Goal: Task Accomplishment & Management: Use online tool/utility

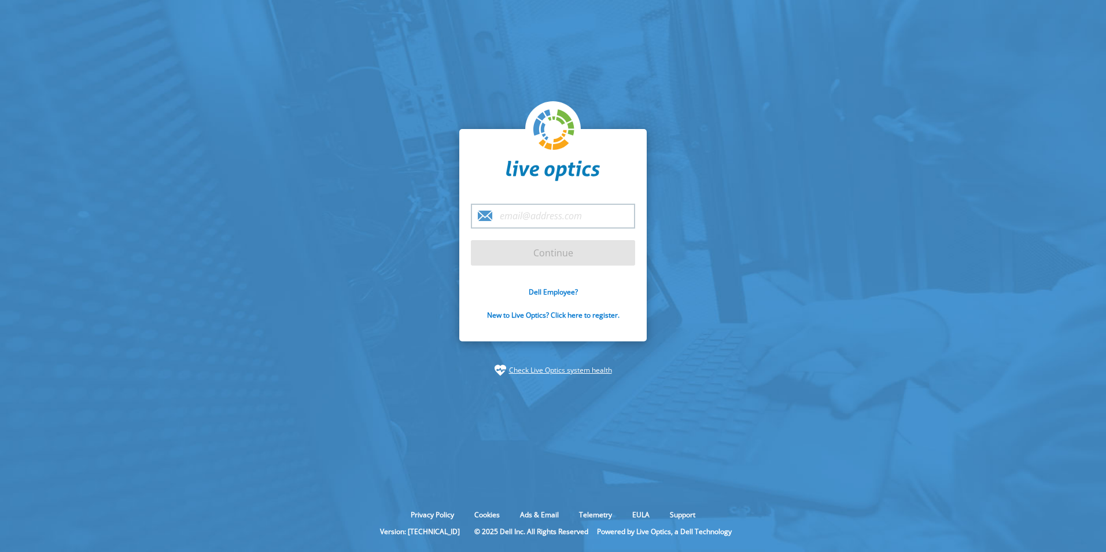
type input "[EMAIL_ADDRESS][DOMAIN_NAME]"
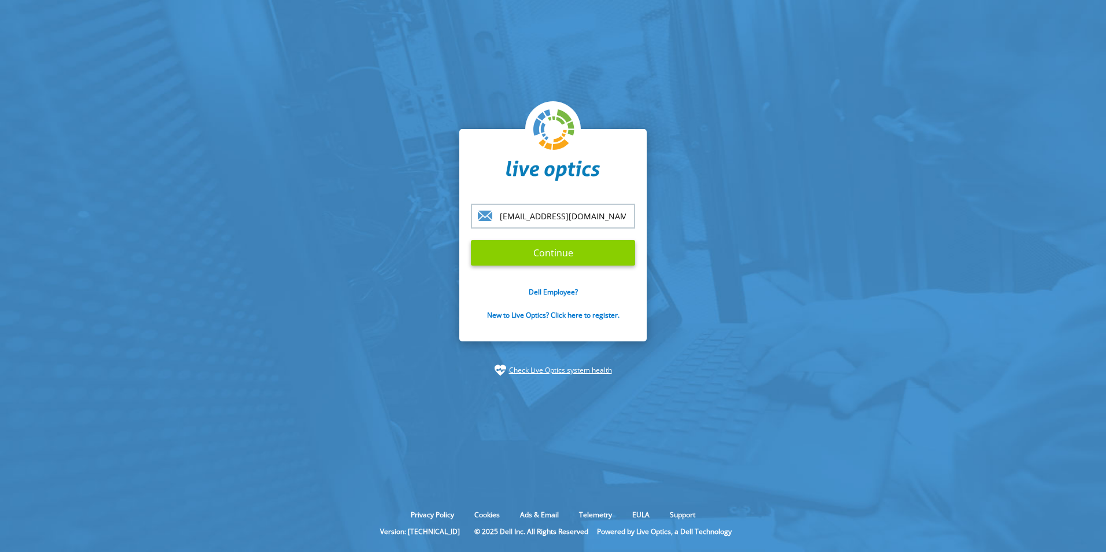
click at [561, 248] on input "Continue" at bounding box center [553, 252] width 164 height 25
click at [539, 251] on input "Continue" at bounding box center [553, 252] width 164 height 25
drag, startPoint x: 345, startPoint y: 321, endPoint x: 363, endPoint y: 318, distance: 17.6
click at [345, 321] on section "sunfu@softcat.com Continue Dell Employee? New to Live Optics? Click here to reg…" at bounding box center [553, 252] width 1106 height 505
click at [583, 216] on input "[EMAIL_ADDRESS][DOMAIN_NAME]" at bounding box center [553, 216] width 164 height 25
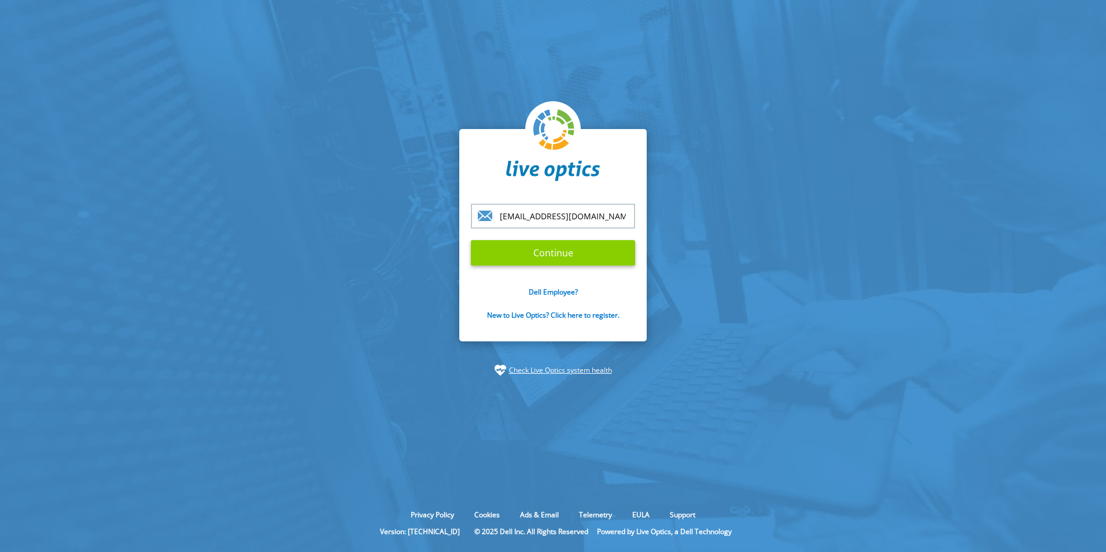
click at [540, 257] on input "Continue" at bounding box center [553, 252] width 164 height 25
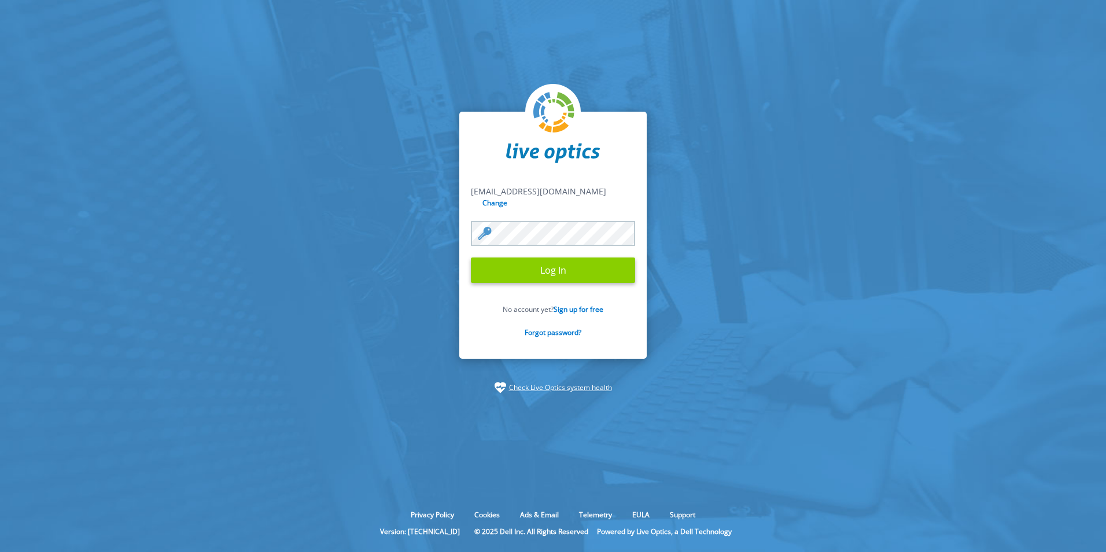
click at [542, 269] on input "Log In" at bounding box center [553, 269] width 164 height 25
click at [0, 0] on div at bounding box center [0, 0] width 0 height 0
click at [400, 299] on section "sunfu@softcat.com sunfu@softcat.com Change Log In No account yet? Sign up for f…" at bounding box center [553, 252] width 1106 height 505
click at [538, 266] on input "Log In" at bounding box center [553, 269] width 164 height 25
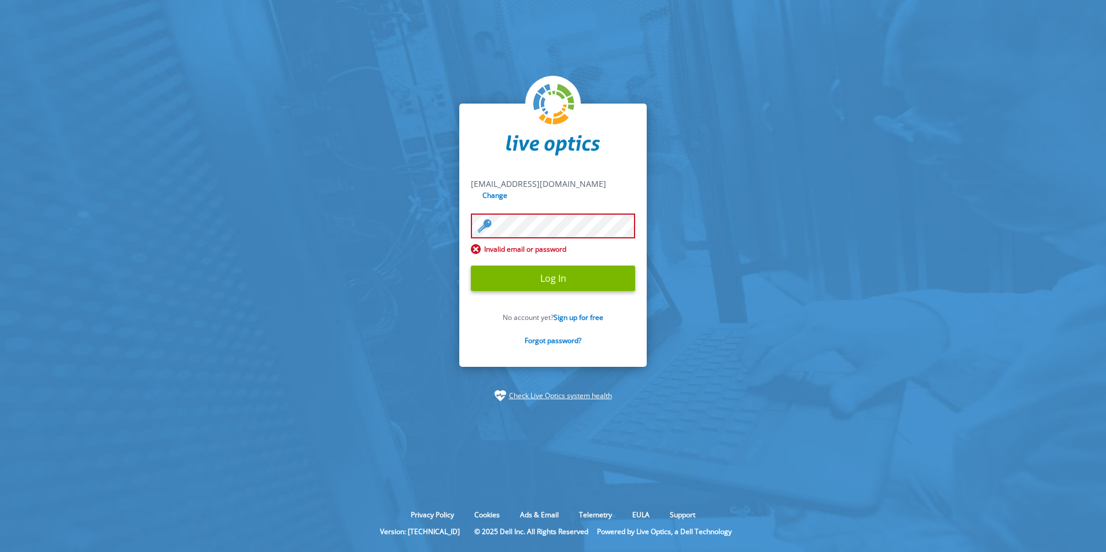
drag, startPoint x: 376, startPoint y: 304, endPoint x: 468, endPoint y: 285, distance: 94.4
click at [382, 301] on section "sunfu@softcat.com sunfu@softcat.com Change Invalid email or password Log In No …" at bounding box center [553, 252] width 1106 height 505
click at [520, 272] on input "Log In" at bounding box center [553, 278] width 164 height 25
click at [542, 270] on input "Log In" at bounding box center [553, 278] width 164 height 25
click at [374, 217] on section "sunfu@softcat.com sunfu@softcat.com Change Invalid email or password Log In No …" at bounding box center [553, 252] width 1106 height 505
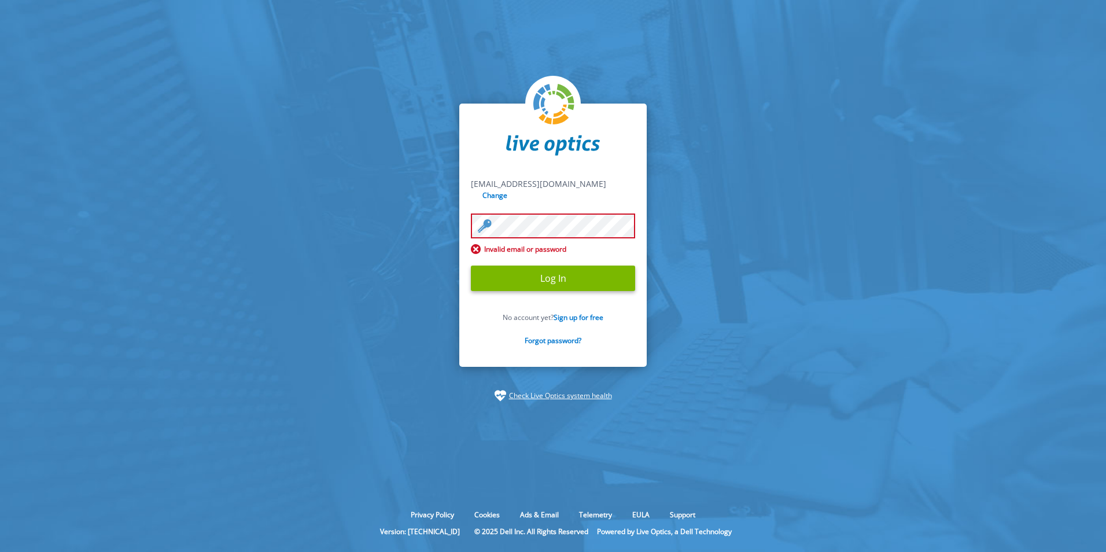
click at [377, 310] on section "sunfu@softcat.com sunfu@softcat.com Change Invalid email or password Log In No …" at bounding box center [553, 252] width 1106 height 505
click at [546, 272] on input "Log In" at bounding box center [553, 278] width 164 height 25
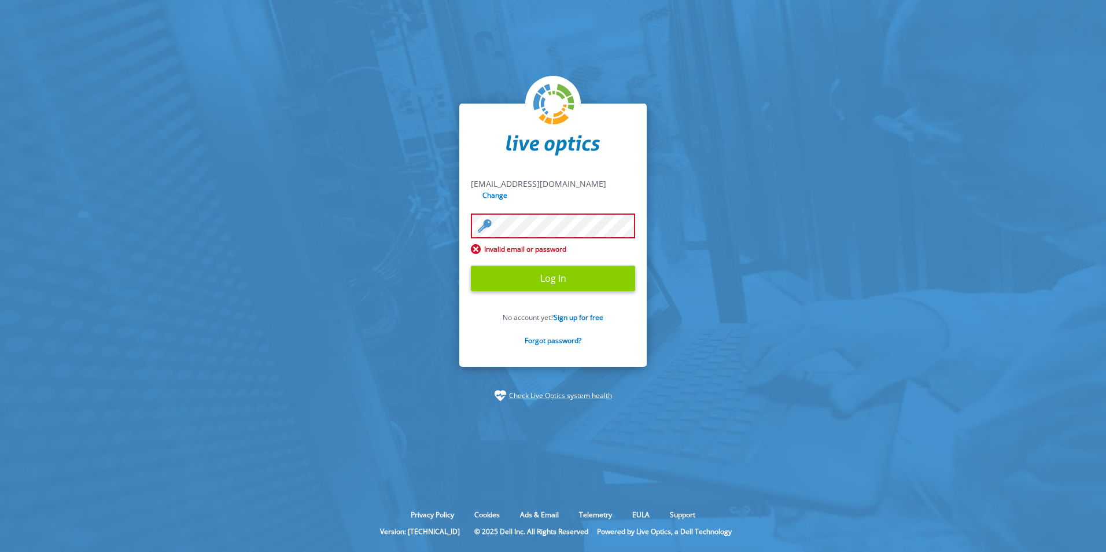
click at [546, 272] on input "Log In" at bounding box center [553, 278] width 164 height 25
click at [511, 190] on input "Change" at bounding box center [495, 195] width 31 height 11
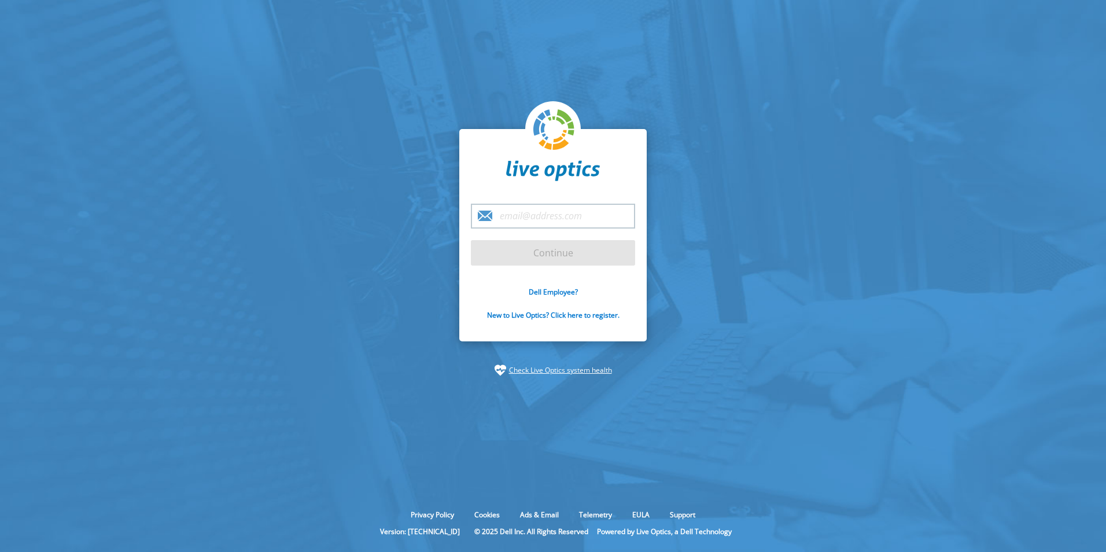
type input "[EMAIL_ADDRESS][DOMAIN_NAME]"
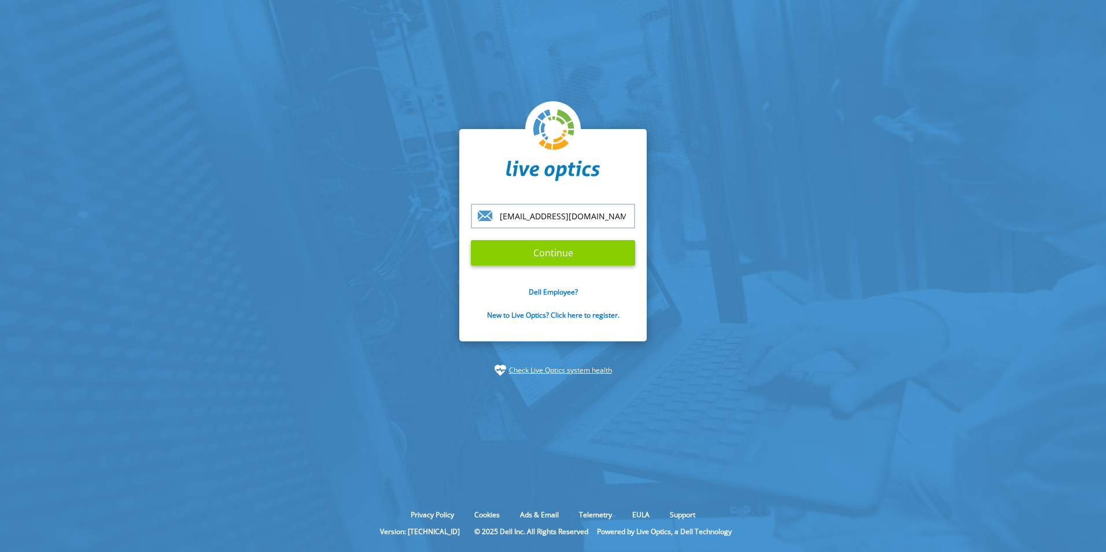
click at [547, 251] on input "Continue" at bounding box center [553, 252] width 164 height 25
click at [546, 249] on input "Continue" at bounding box center [553, 252] width 164 height 25
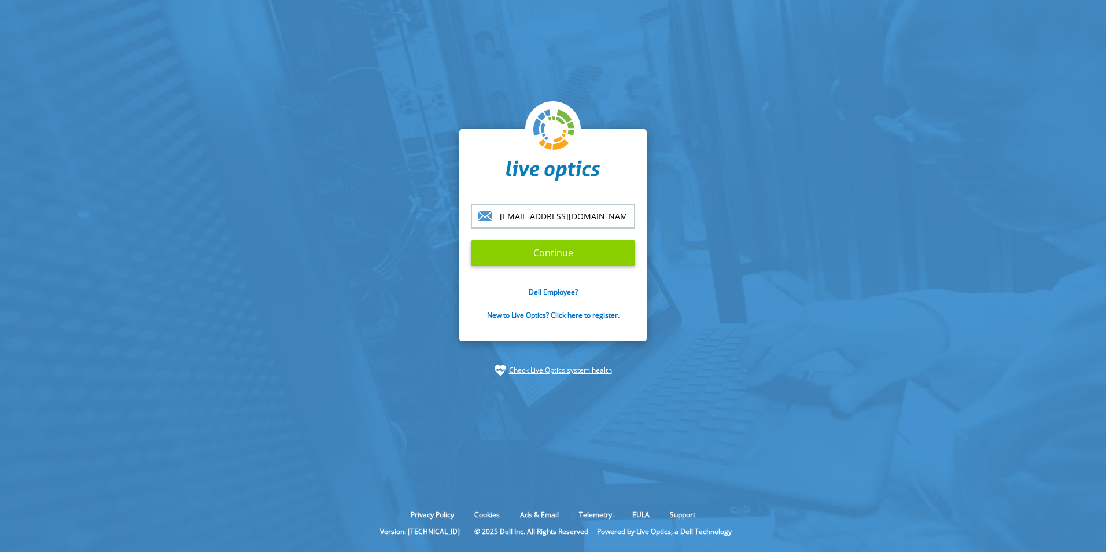
click at [546, 249] on form "sunfu@softcat.com Continue Dell Employee? New to Live Optics? Click here to reg…" at bounding box center [553, 269] width 164 height 130
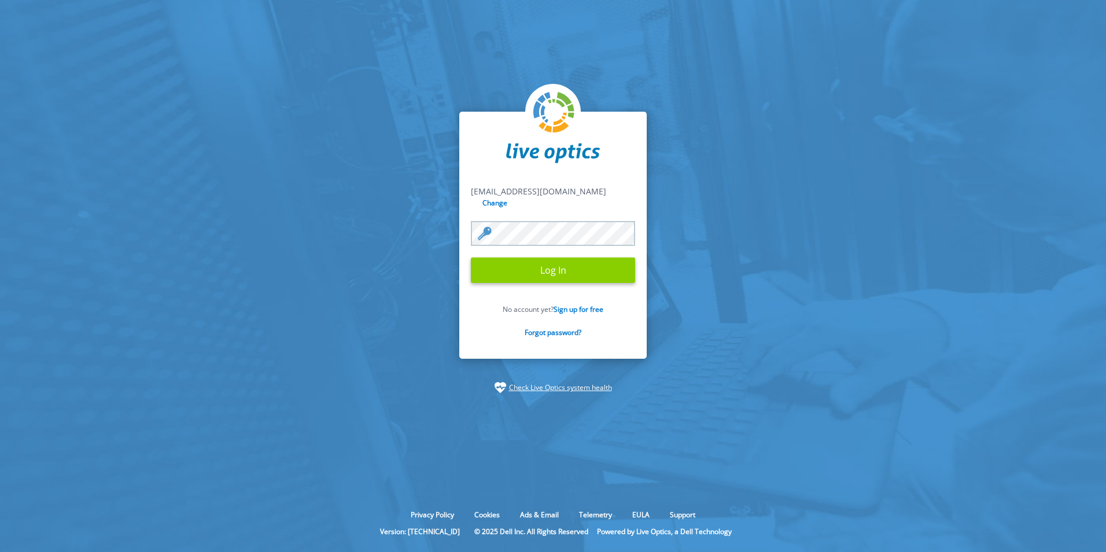
click at [544, 260] on input "Log In" at bounding box center [553, 269] width 164 height 25
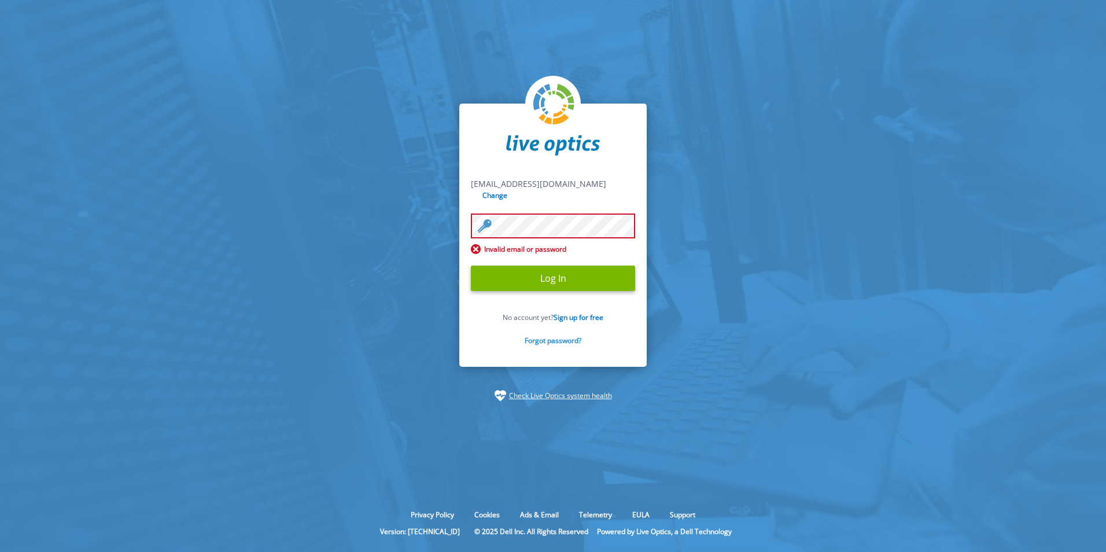
click at [553, 336] on link "Forgot password?" at bounding box center [553, 341] width 57 height 10
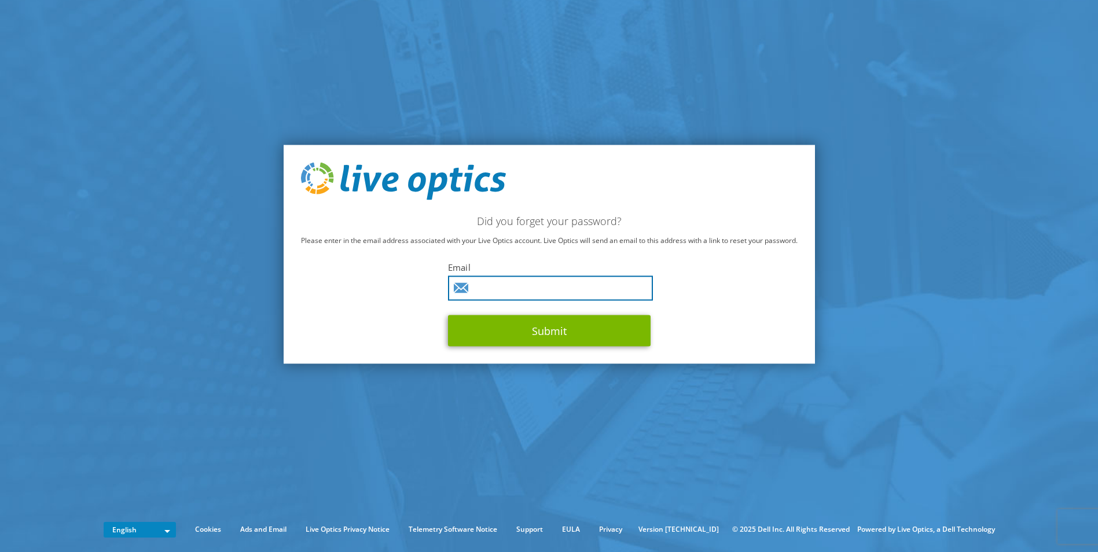
click at [501, 290] on input "text" at bounding box center [550, 288] width 205 height 25
type input "[EMAIL_ADDRESS][DOMAIN_NAME]"
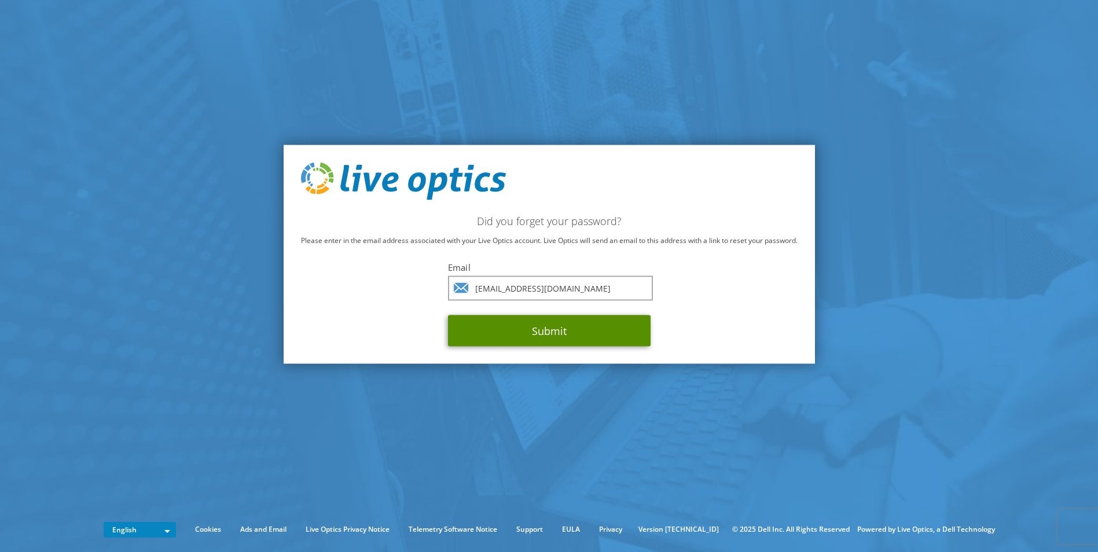
click at [545, 330] on button "Submit" at bounding box center [549, 330] width 203 height 31
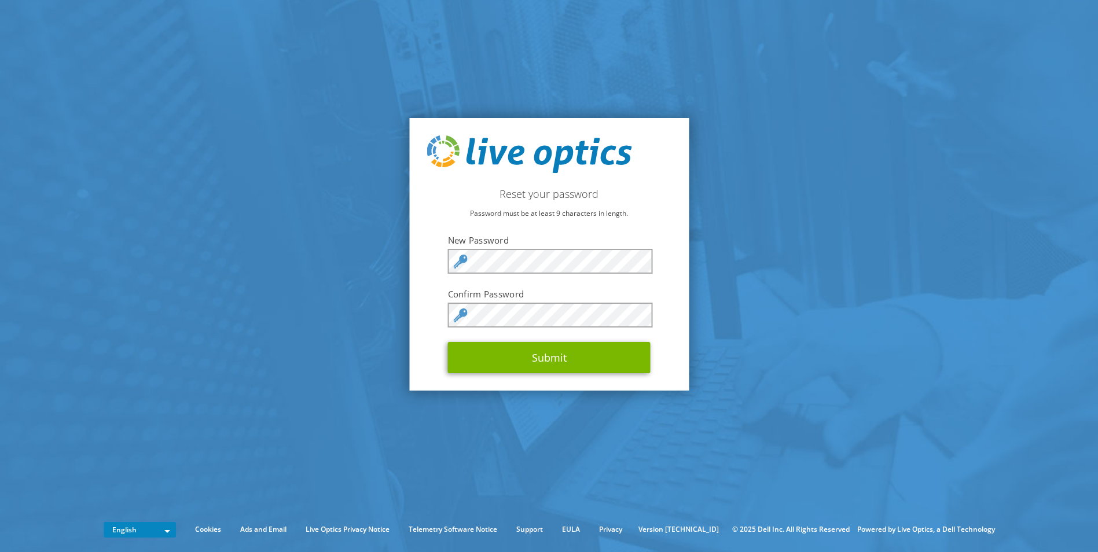
click at [296, 307] on section "Reset your password Password must be at least 9 characters in length. New Passw…" at bounding box center [549, 254] width 1098 height 509
click at [315, 350] on section "Reset your password Password must be at least 9 characters in length. New Passw…" at bounding box center [549, 254] width 1098 height 509
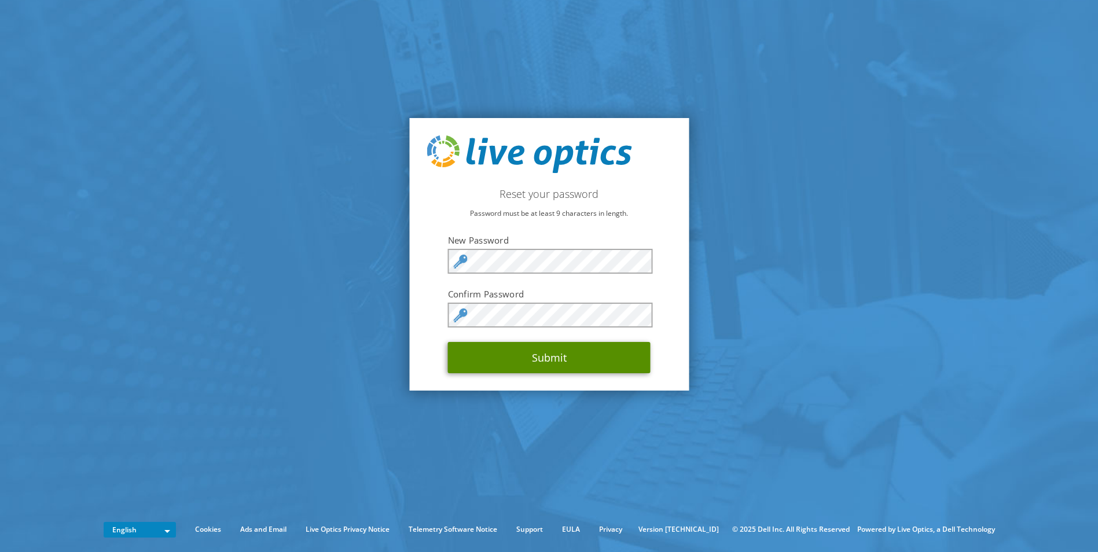
click at [529, 360] on button "Submit" at bounding box center [549, 357] width 203 height 31
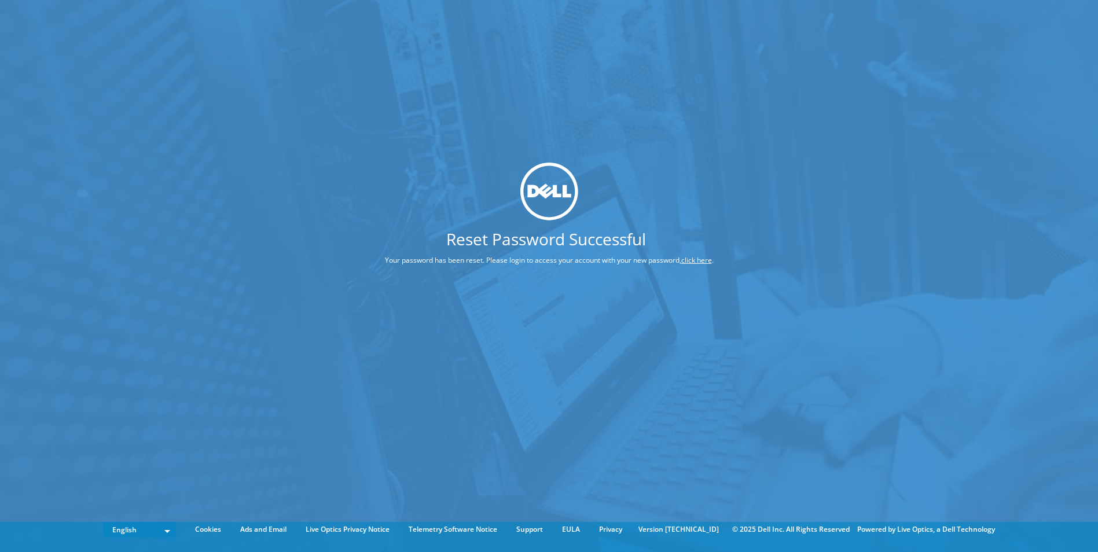
click at [695, 259] on link "click here" at bounding box center [696, 260] width 31 height 10
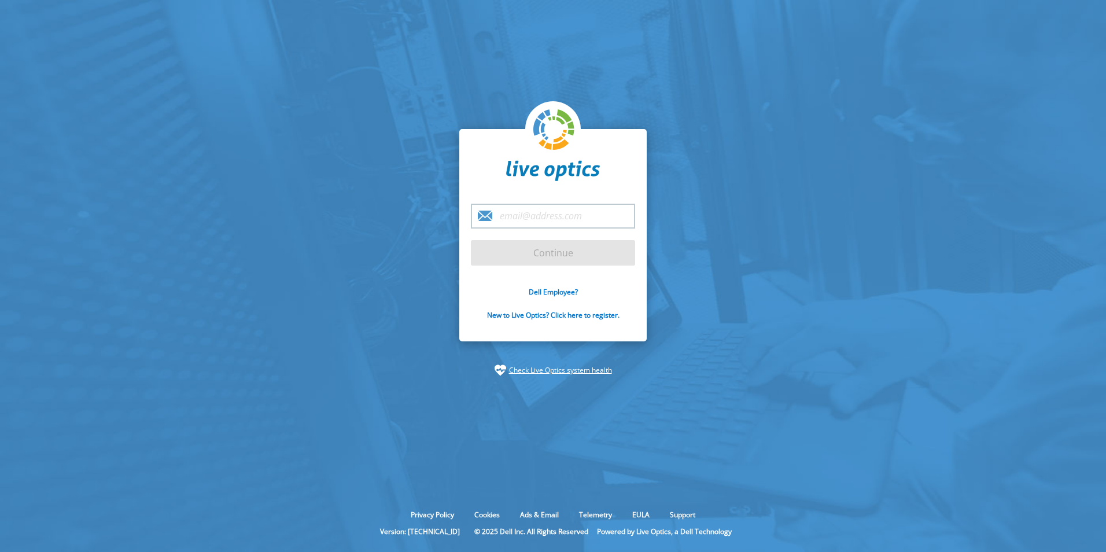
type input "[EMAIL_ADDRESS][DOMAIN_NAME]"
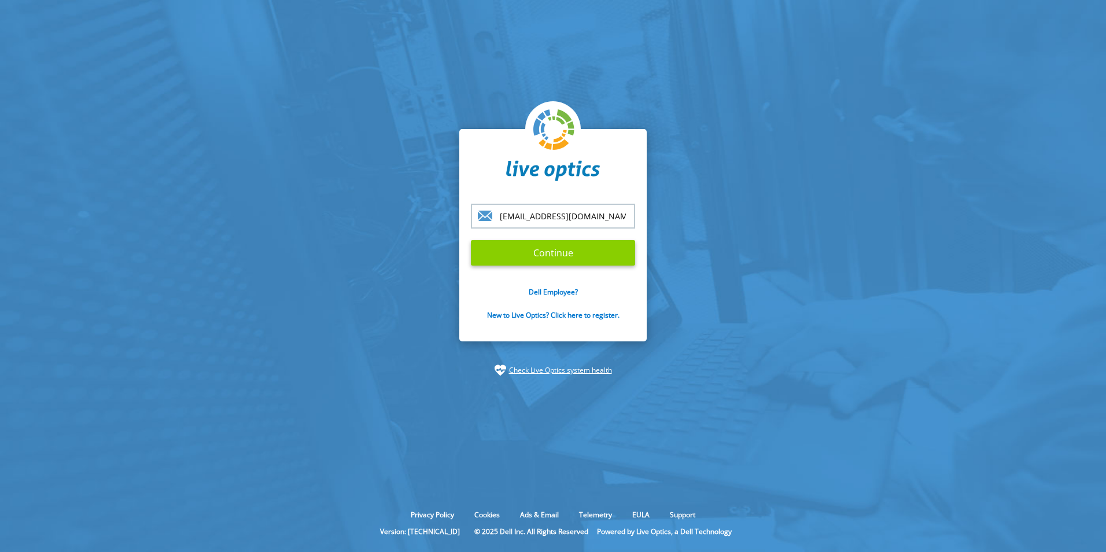
click at [540, 257] on input "Continue" at bounding box center [553, 252] width 164 height 25
click at [539, 253] on input "Continue" at bounding box center [553, 252] width 164 height 25
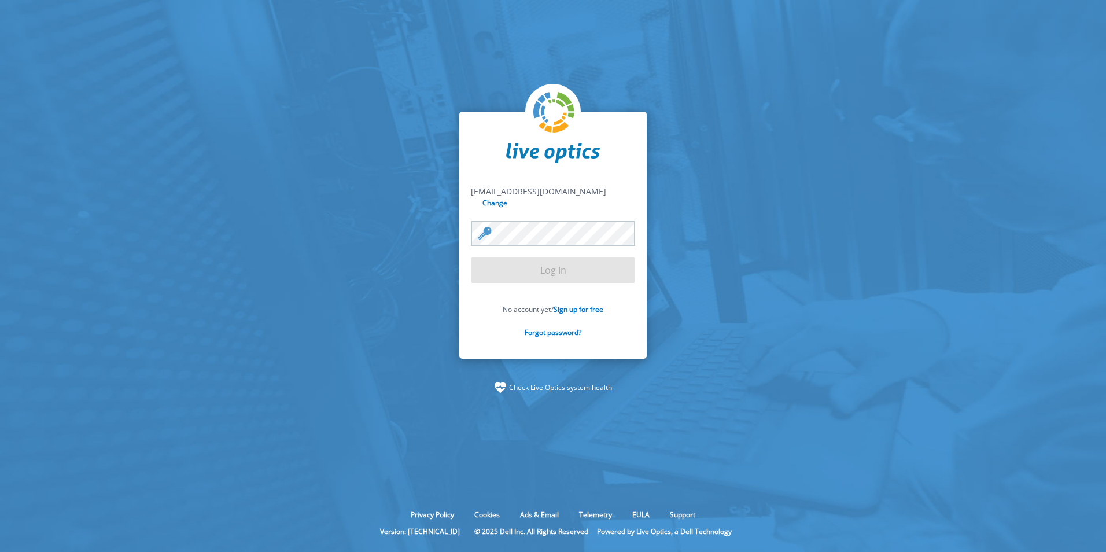
click at [539, 253] on form "sunfu@softcat.com sunfu@softcat.com Change Log In No account yet? Sign up for f…" at bounding box center [553, 268] width 164 height 165
click at [538, 261] on input "Log In" at bounding box center [553, 269] width 164 height 25
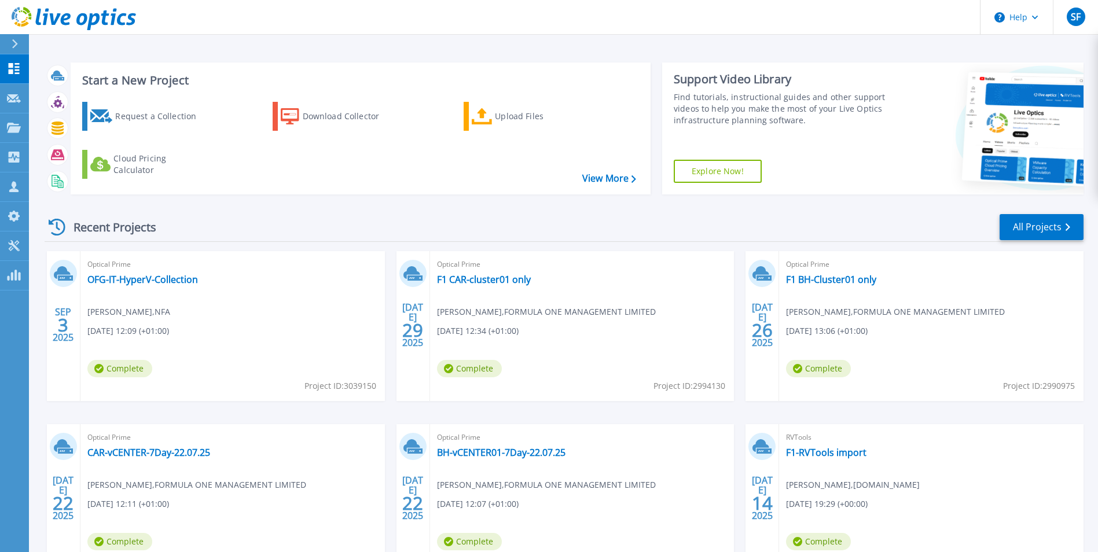
click at [347, 222] on div "Recent Projects All Projects" at bounding box center [564, 227] width 1039 height 29
click at [1067, 230] on icon at bounding box center [1067, 227] width 5 height 8
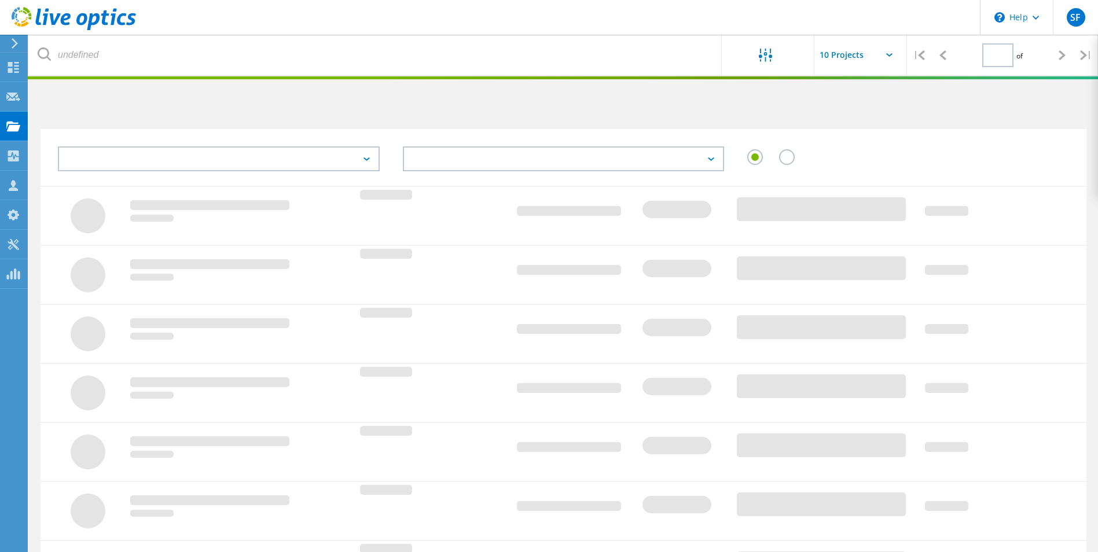
type input "1"
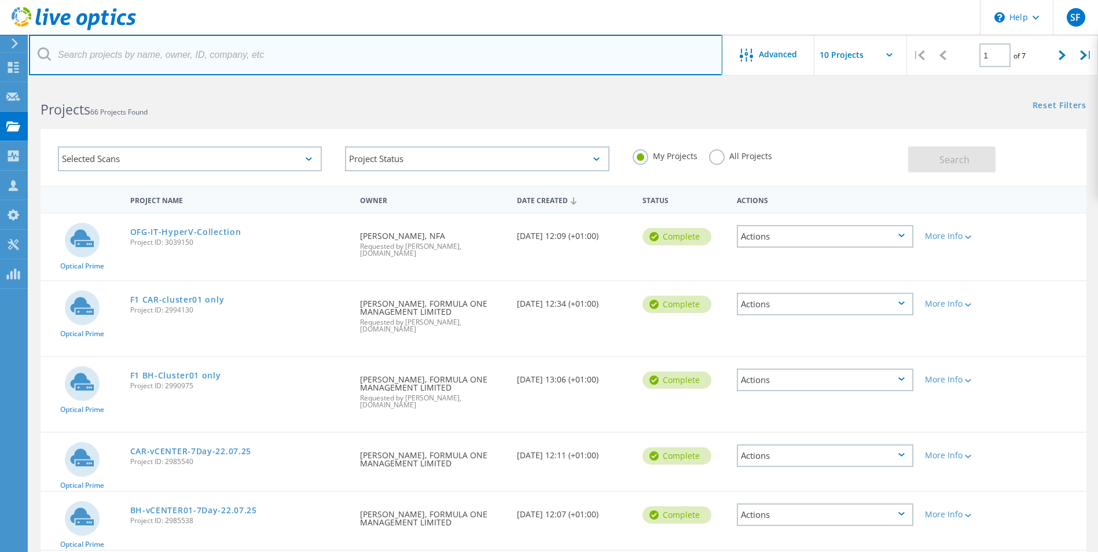
click at [124, 52] on input "text" at bounding box center [375, 55] width 693 height 41
type input "nedbank"
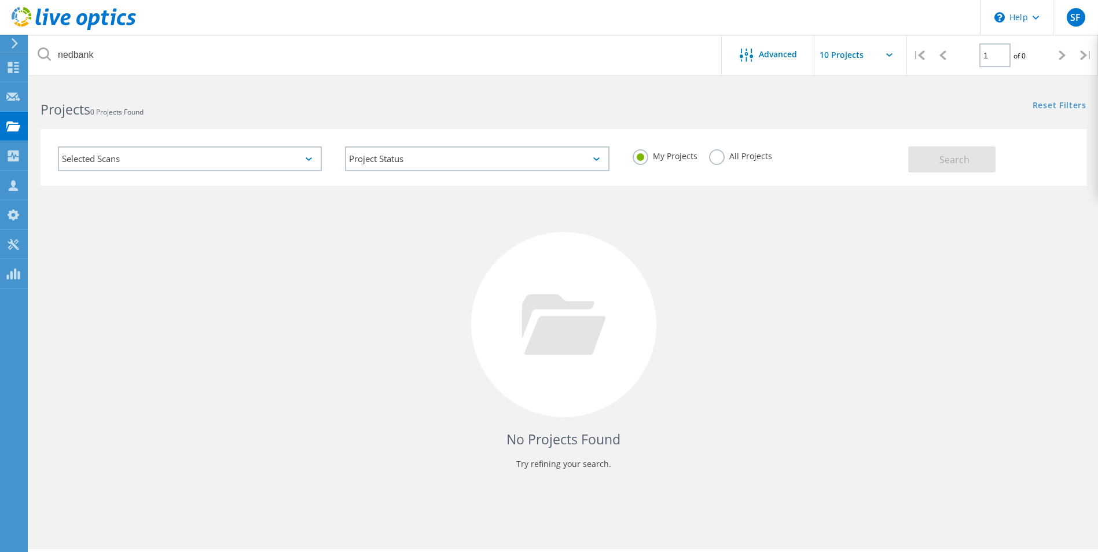
click at [735, 163] on div "All Projects" at bounding box center [740, 157] width 63 height 17
click at [718, 158] on label "All Projects" at bounding box center [740, 154] width 63 height 11
click at [0, 0] on input "All Projects" at bounding box center [0, 0] width 0 height 0
click at [956, 160] on span "Search" at bounding box center [954, 159] width 30 height 13
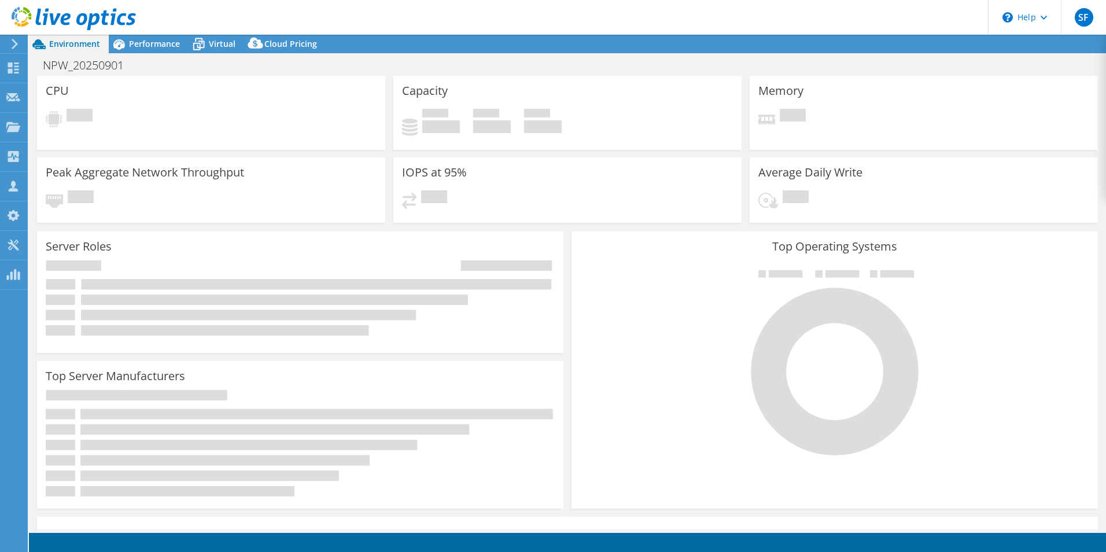
select select "EULondon"
select select "GBP"
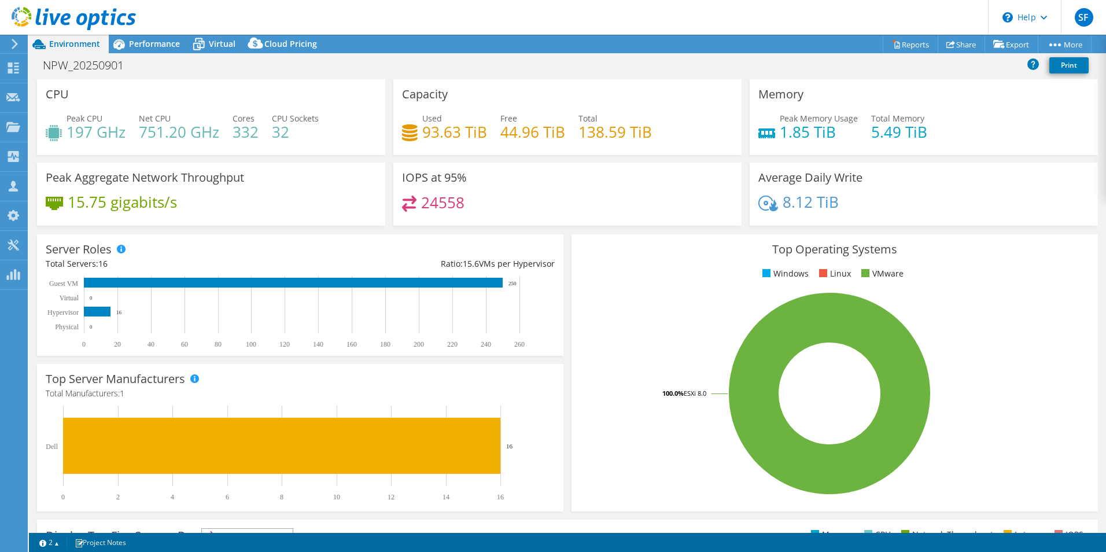
click at [599, 358] on rect at bounding box center [829, 393] width 499 height 203
drag, startPoint x: 132, startPoint y: 64, endPoint x: 35, endPoint y: 62, distance: 96.7
click at [35, 62] on div "NPW_20250901 Print" at bounding box center [567, 64] width 1077 height 21
copy h1 "NPW_20250901"
click at [426, 65] on div "NPW_20250901 Print" at bounding box center [567, 64] width 1077 height 21
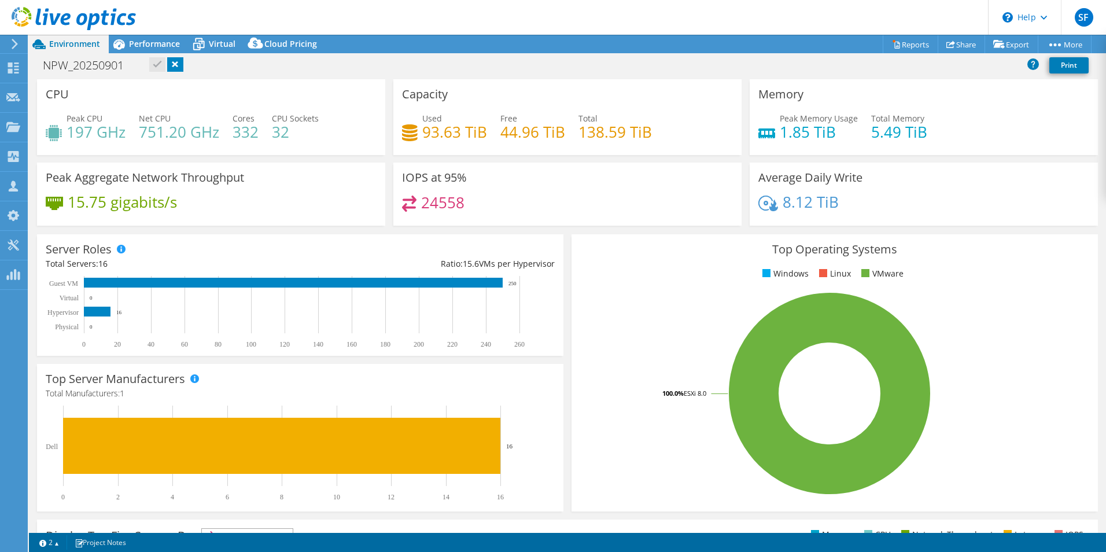
click at [587, 63] on div "NPW_20250901 Print" at bounding box center [567, 64] width 1077 height 21
click at [183, 66] on link at bounding box center [175, 64] width 16 height 14
click at [273, 64] on div "NPW_20250901 Print" at bounding box center [567, 64] width 1077 height 21
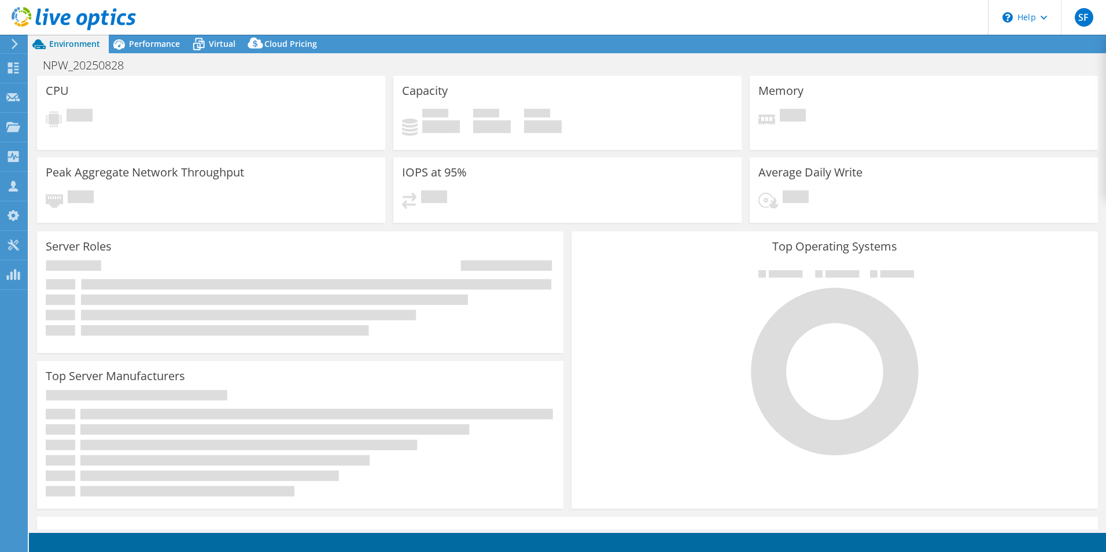
select select "EULondon"
select select "GBP"
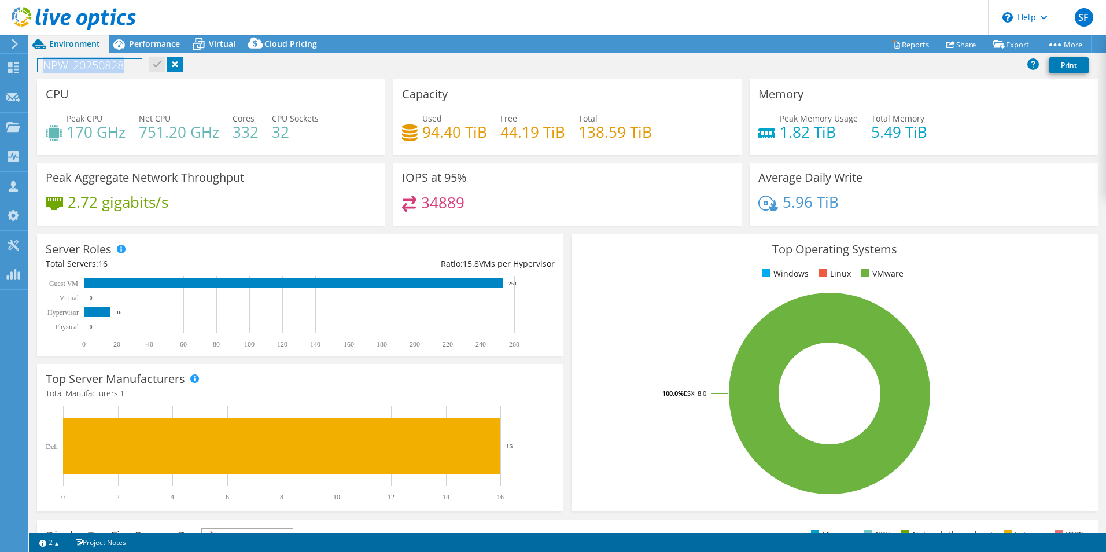
drag, startPoint x: 131, startPoint y: 66, endPoint x: 39, endPoint y: 65, distance: 92.6
click at [39, 65] on h1 "NPW_20250828" at bounding box center [90, 65] width 104 height 13
copy h1 "NPW_20250828"
click at [668, 26] on header "SF Partner Team Member Sun Fung SunFu@softcat.com softcat.com My Profile Log Ou…" at bounding box center [553, 17] width 1106 height 35
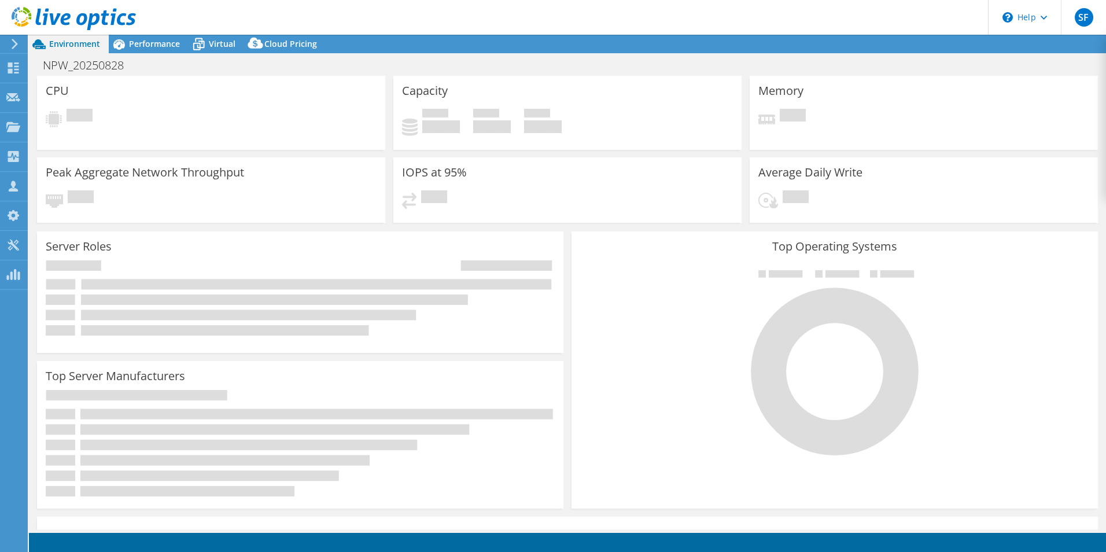
select select "EULondon"
select select "GBP"
